Goal: Contribute content: Add original content to the website for others to see

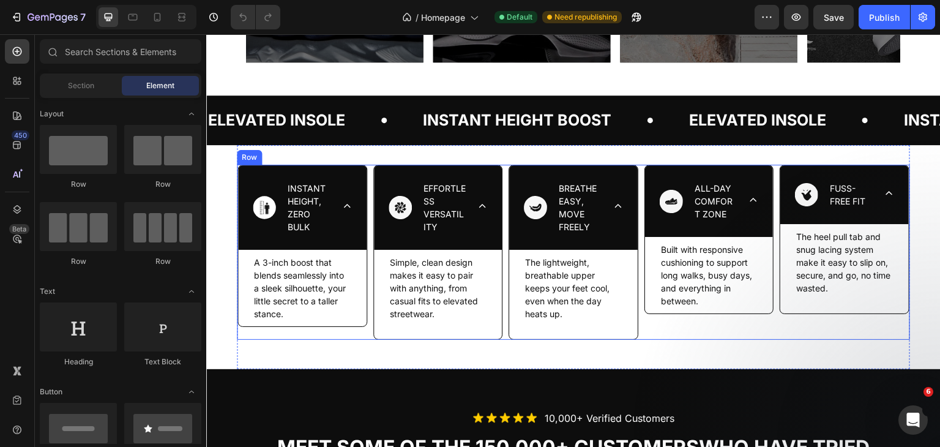
click at [706, 329] on div "ALL-DAY COMFORT ZONE Built with responsive cushioning to support long walks, bu…" at bounding box center [709, 252] width 131 height 175
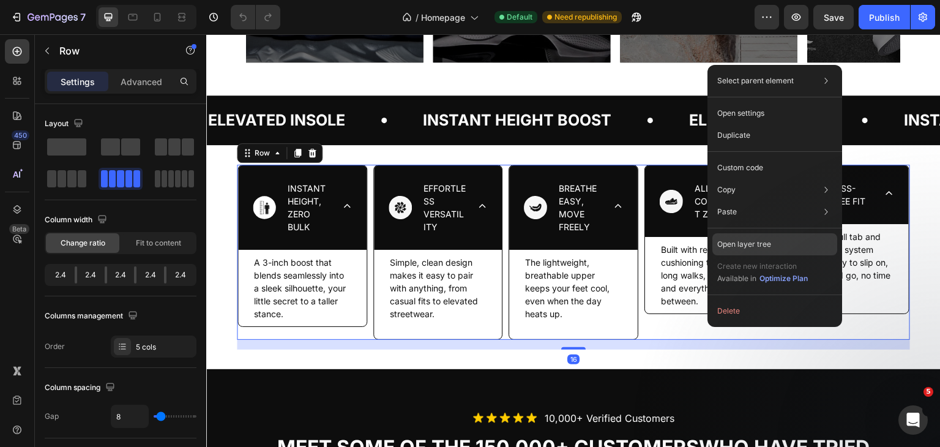
click at [772, 250] on div "Open layer tree" at bounding box center [774, 244] width 125 height 22
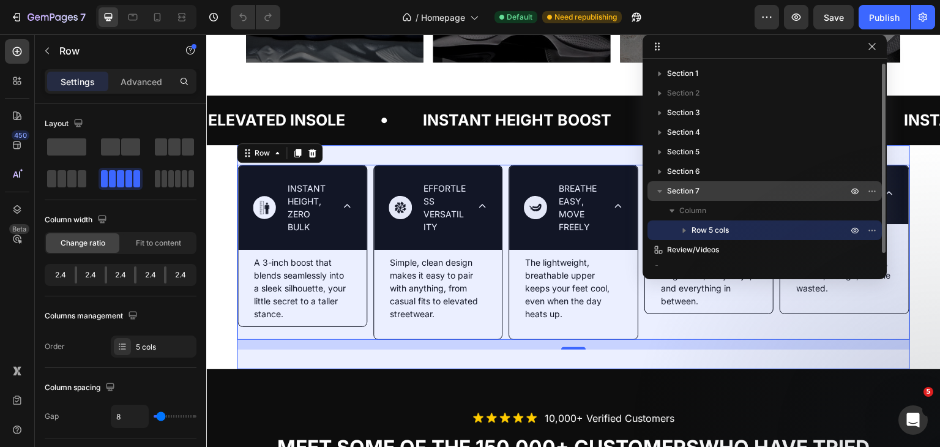
click at [709, 189] on p "Section 7" at bounding box center [758, 191] width 183 height 12
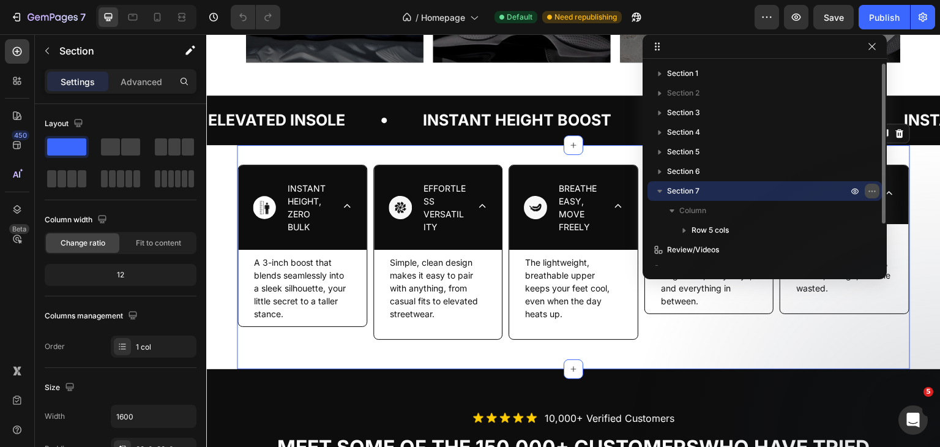
click at [872, 188] on icon "button" at bounding box center [872, 191] width 10 height 10
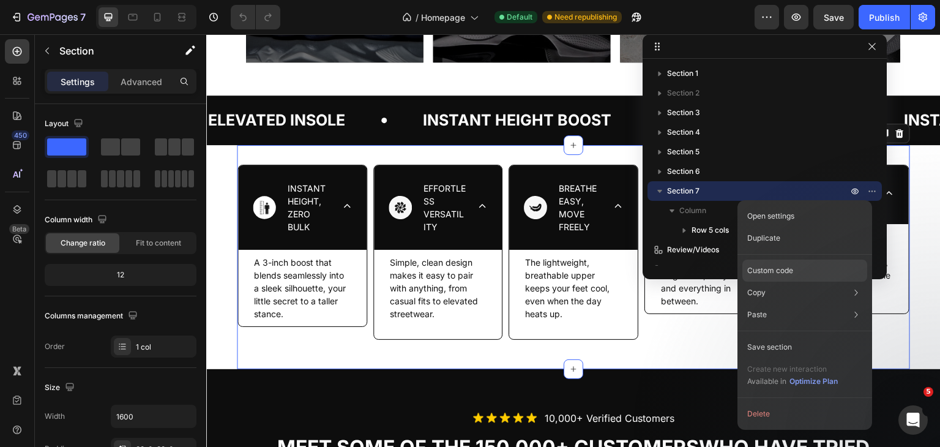
click at [784, 266] on p "Custom code" at bounding box center [770, 270] width 46 height 11
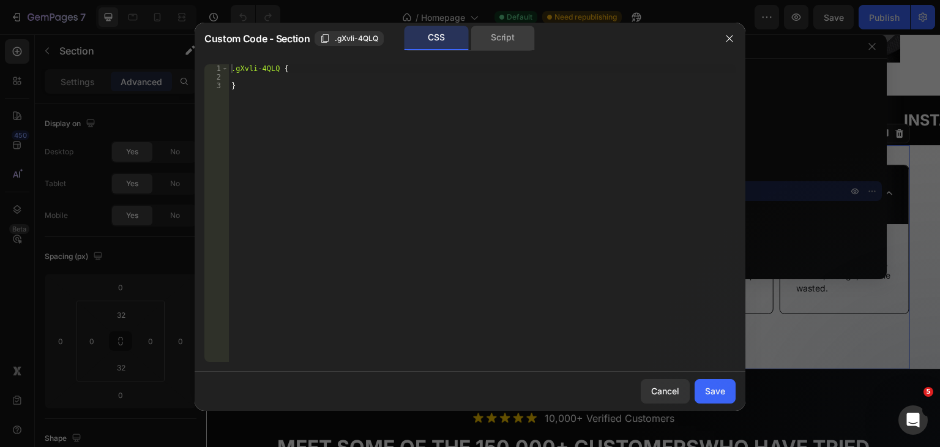
click at [510, 37] on div "Script" at bounding box center [503, 38] width 64 height 24
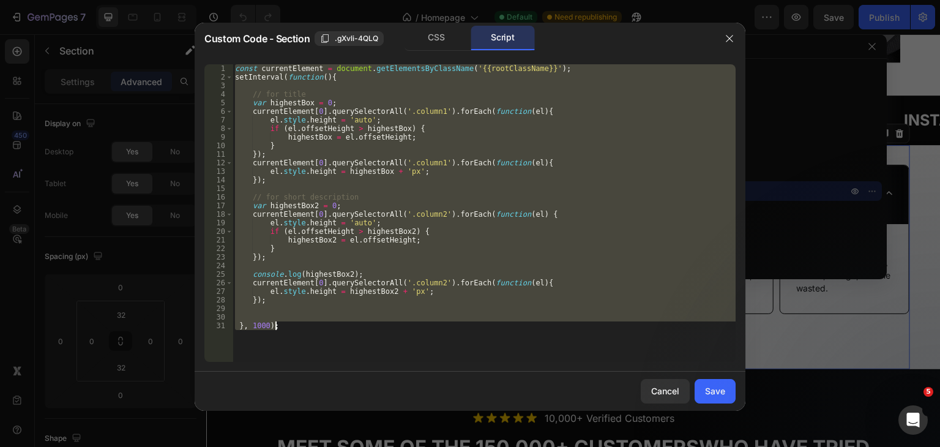
click at [397, 165] on div "const currentElement = document . getElementsByClassName ( '{{rootClassName}}' …" at bounding box center [484, 212] width 503 height 297
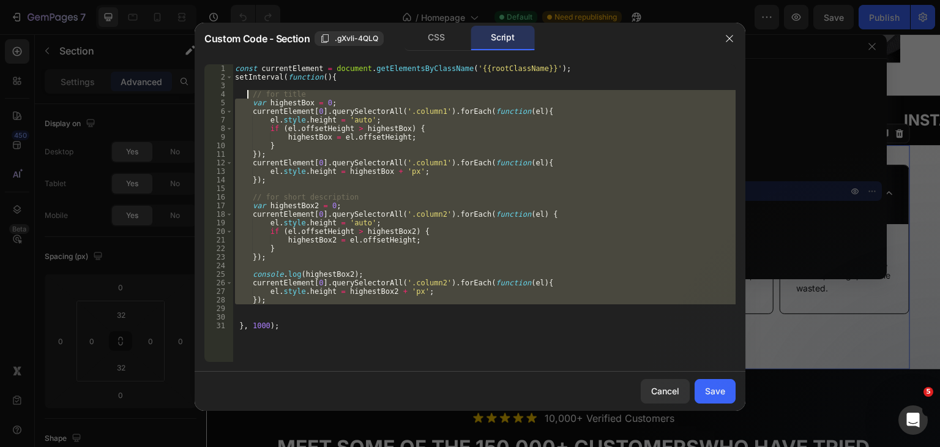
drag, startPoint x: 281, startPoint y: 306, endPoint x: 247, endPoint y: 96, distance: 212.6
click at [247, 96] on div "const currentElement = document . getElementsByClassName ( '{{rootClassName}}' …" at bounding box center [484, 221] width 503 height 315
click at [551, 65] on div "const currentElement = document . getElementsByClassName ( '{{rootClassName}}' …" at bounding box center [484, 221] width 503 height 315
type textarea "const currentElement = document.getElementsByClassName('{{rootClassName}}');"
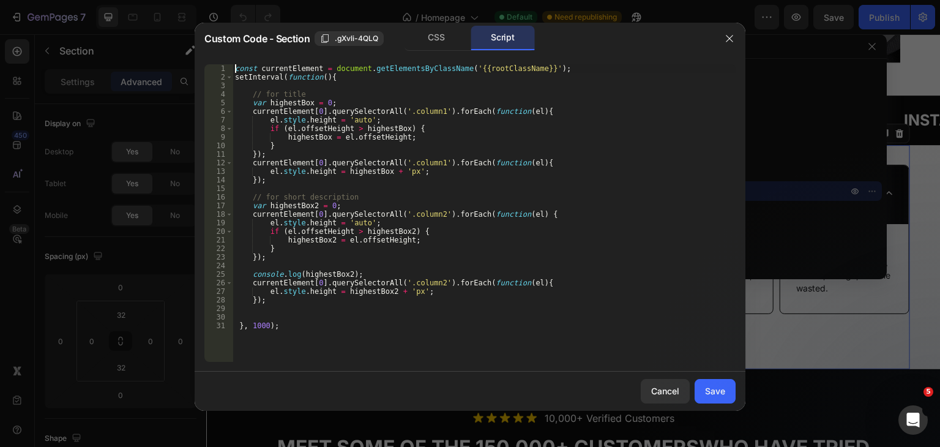
drag, startPoint x: 558, startPoint y: 64, endPoint x: 235, endPoint y: 67, distance: 322.5
click at [235, 67] on div "const currentElement = document . getElementsByClassName ( '{{rootClassName}}' …" at bounding box center [484, 221] width 503 height 315
drag, startPoint x: 555, startPoint y: 67, endPoint x: 227, endPoint y: 63, distance: 328.0
click at [227, 63] on div "const currentElement = document.getElementsByClassName('{{rootClassName}}'); 1 …" at bounding box center [470, 212] width 551 height 317
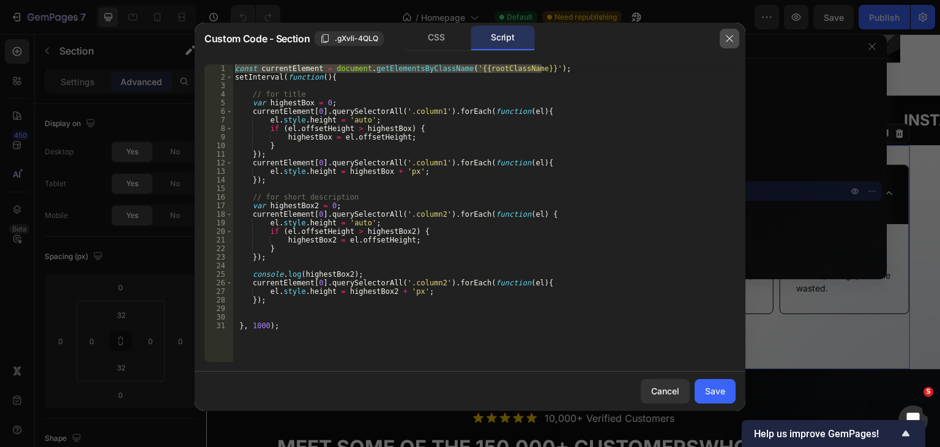
click at [726, 32] on button "button" at bounding box center [730, 39] width 20 height 20
